Goal: Task Accomplishment & Management: Use online tool/utility

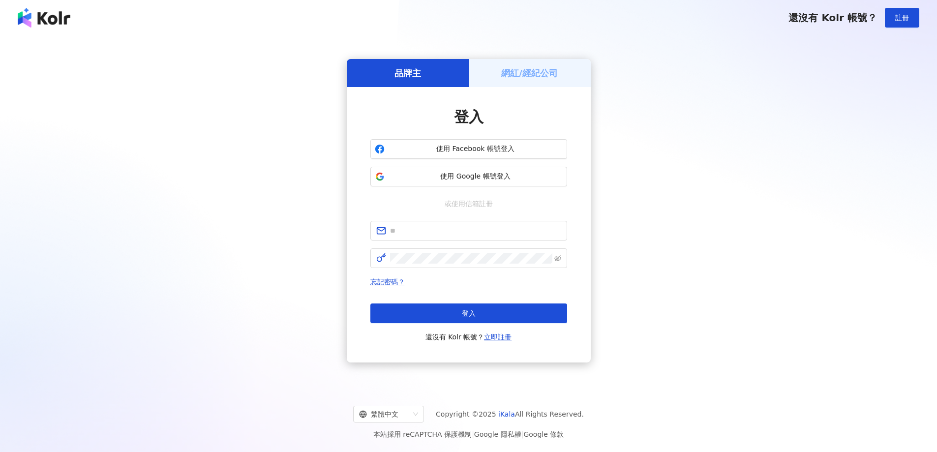
click at [514, 176] on span "使用 Google 帳號登入" at bounding box center [476, 177] width 174 height 10
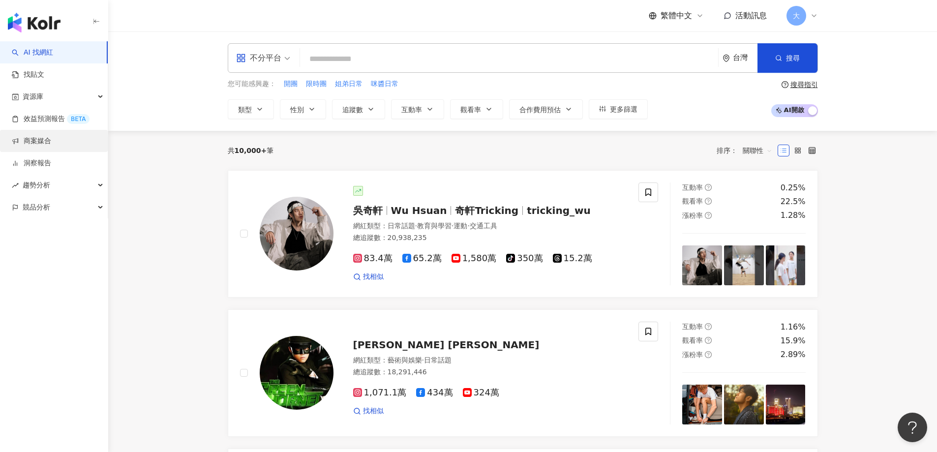
click at [51, 140] on link "商案媒合" at bounding box center [31, 141] width 39 height 10
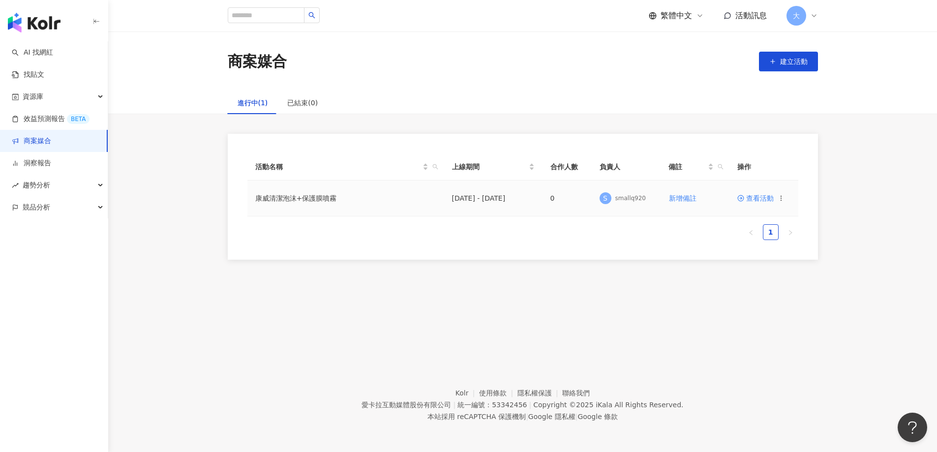
click at [761, 199] on span "查看活動" at bounding box center [756, 198] width 36 height 7
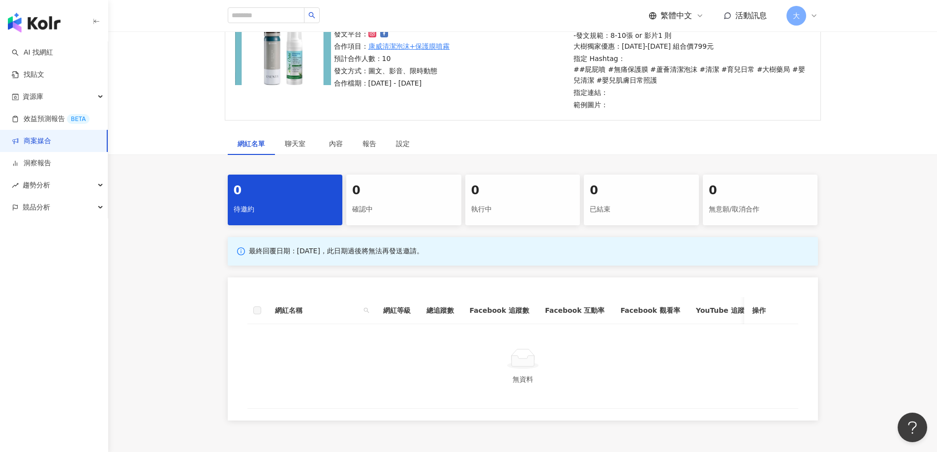
scroll to position [148, 0]
